Goal: Transaction & Acquisition: Purchase product/service

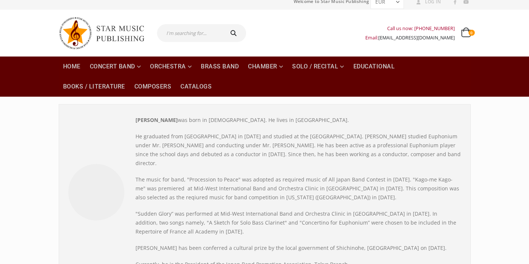
scroll to position [14, 0]
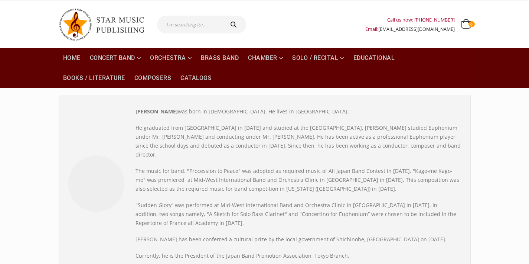
click at [262, 123] on p "He graduated from [GEOGRAPHIC_DATA] in [DATE] and studied at the [GEOGRAPHIC_DA…" at bounding box center [299, 141] width 326 height 36
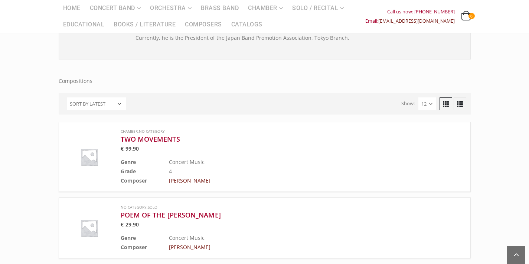
scroll to position [199, 0]
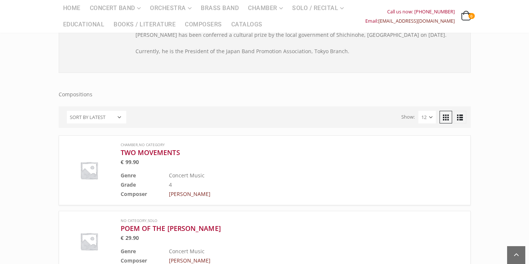
click at [75, 111] on select "Sort by popularity Sort by latest Sort by price: low to high Sort by price: hig…" at bounding box center [96, 117] width 59 height 13
select select "price"
click at [67, 111] on select "Sort by popularity Sort by latest Sort by price: low to high Sort by price: hig…" at bounding box center [96, 117] width 59 height 13
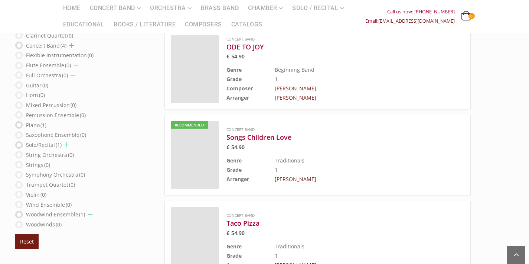
scroll to position [337, 0]
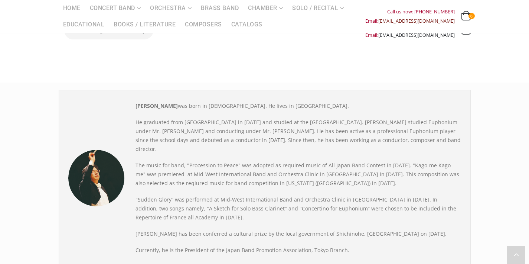
select select "price"
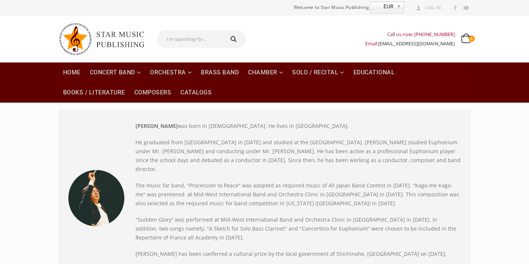
click at [263, 138] on p "He graduated from [GEOGRAPHIC_DATA] in [DATE] and studied at the [GEOGRAPHIC_DA…" at bounding box center [299, 156] width 326 height 36
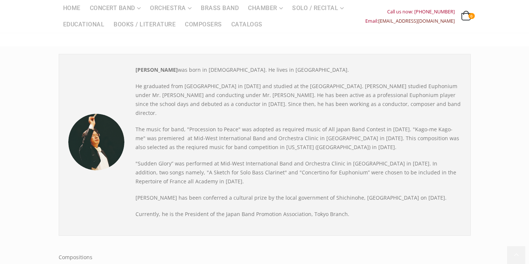
scroll to position [67, 0]
